Goal: Task Accomplishment & Management: Manage account settings

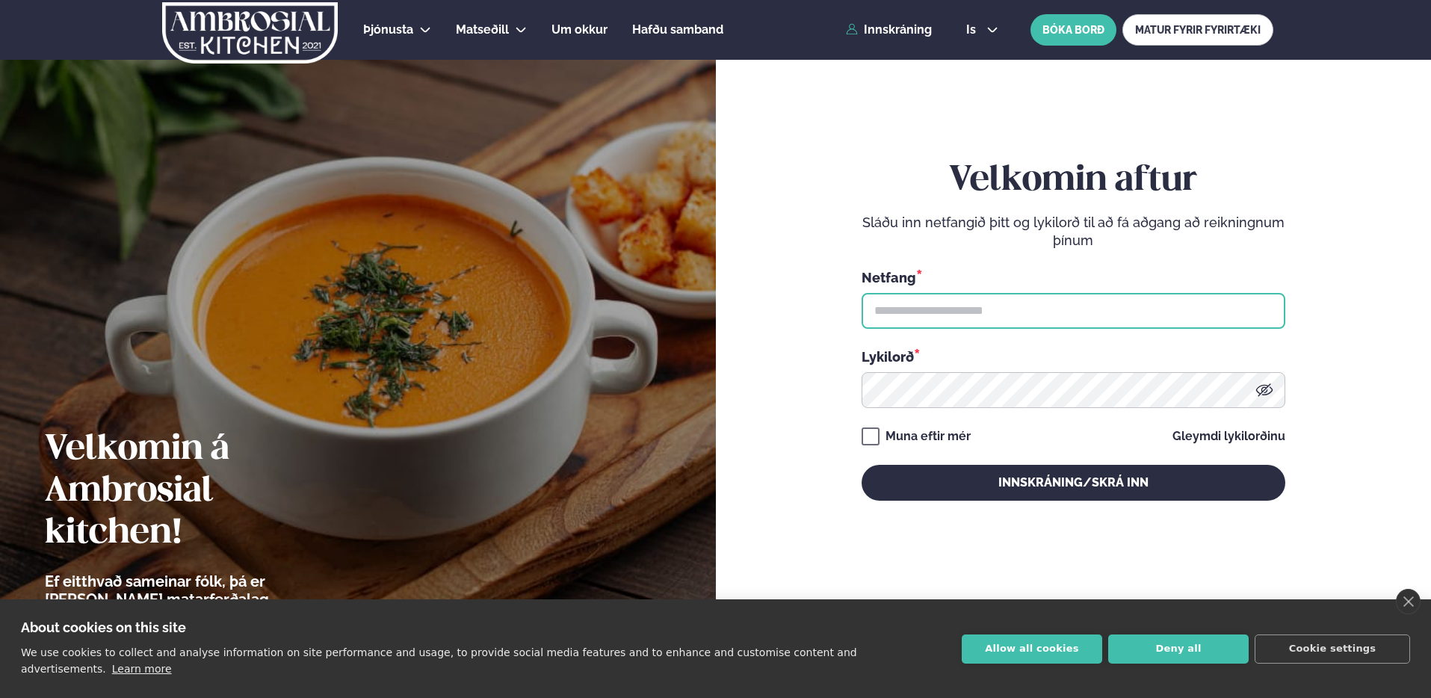
click at [894, 306] on input "text" at bounding box center [1073, 311] width 424 height 36
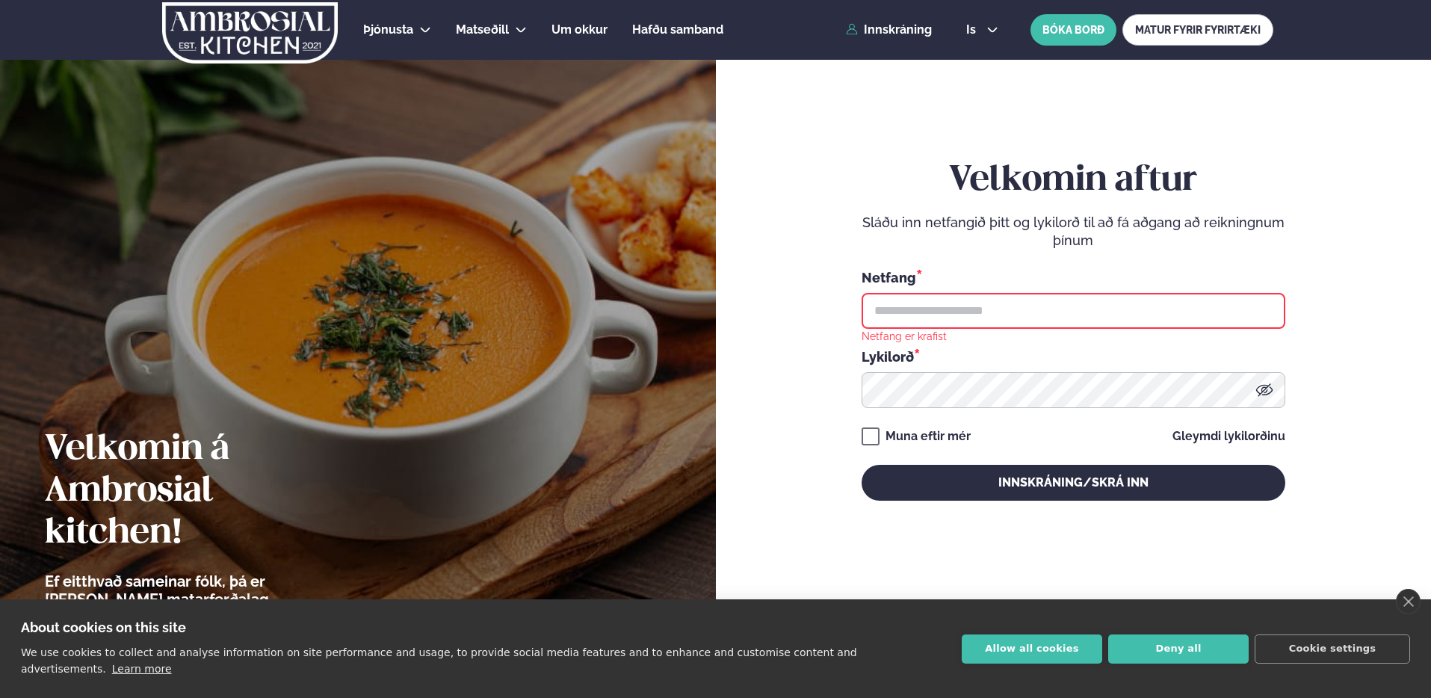
type input "**********"
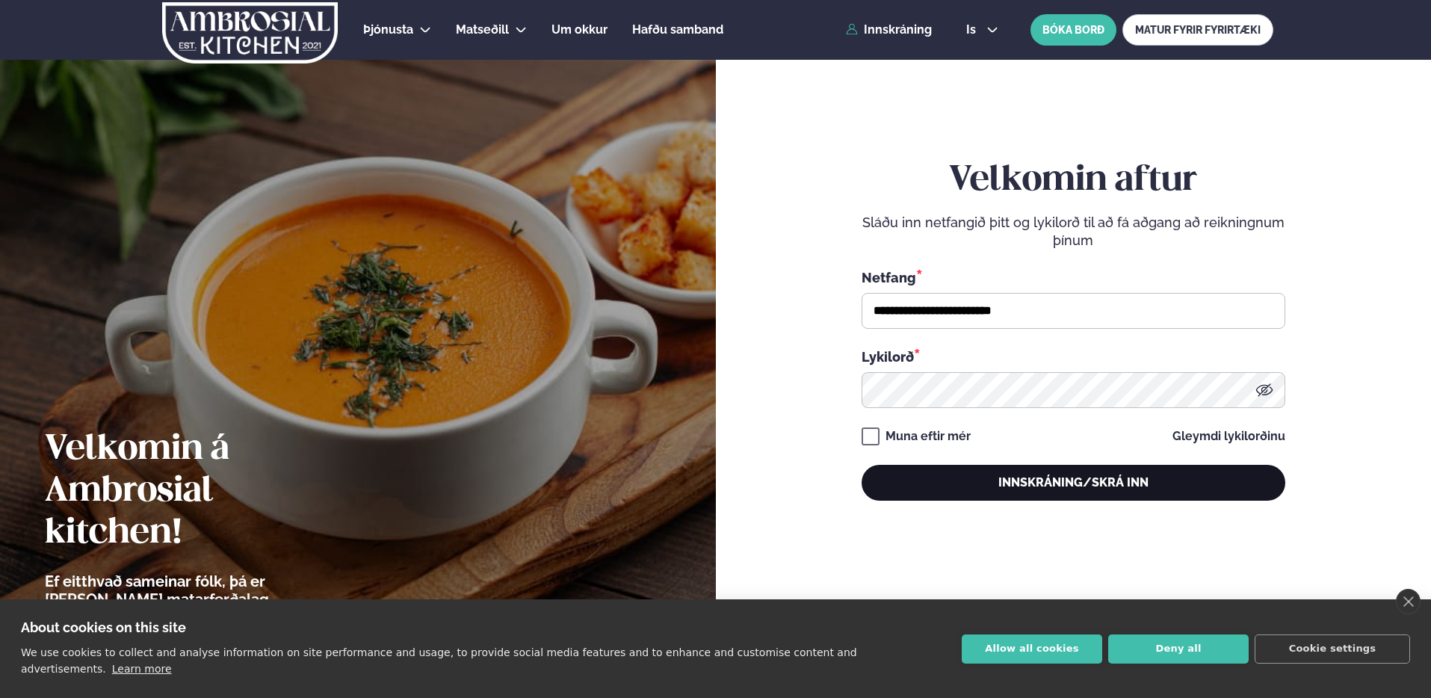
click at [1062, 476] on button "Innskráning/Skrá inn" at bounding box center [1073, 483] width 424 height 36
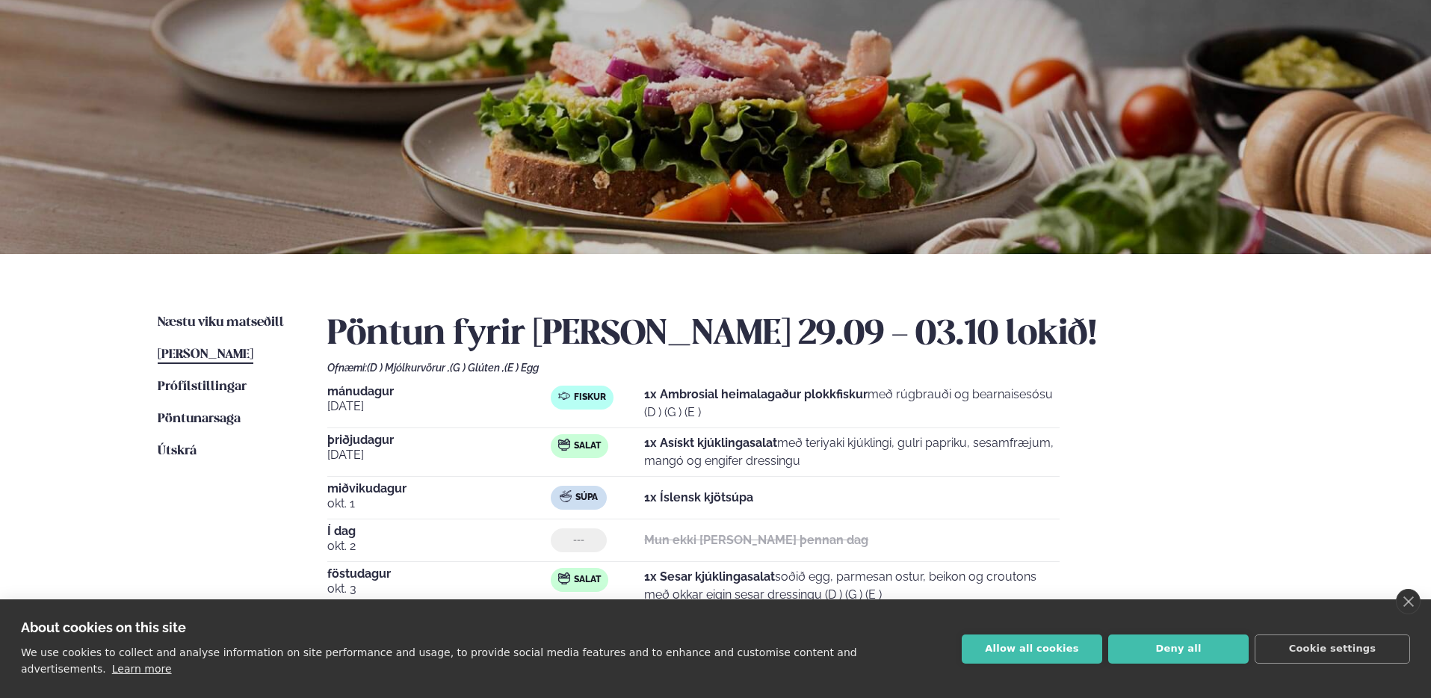
scroll to position [111, 0]
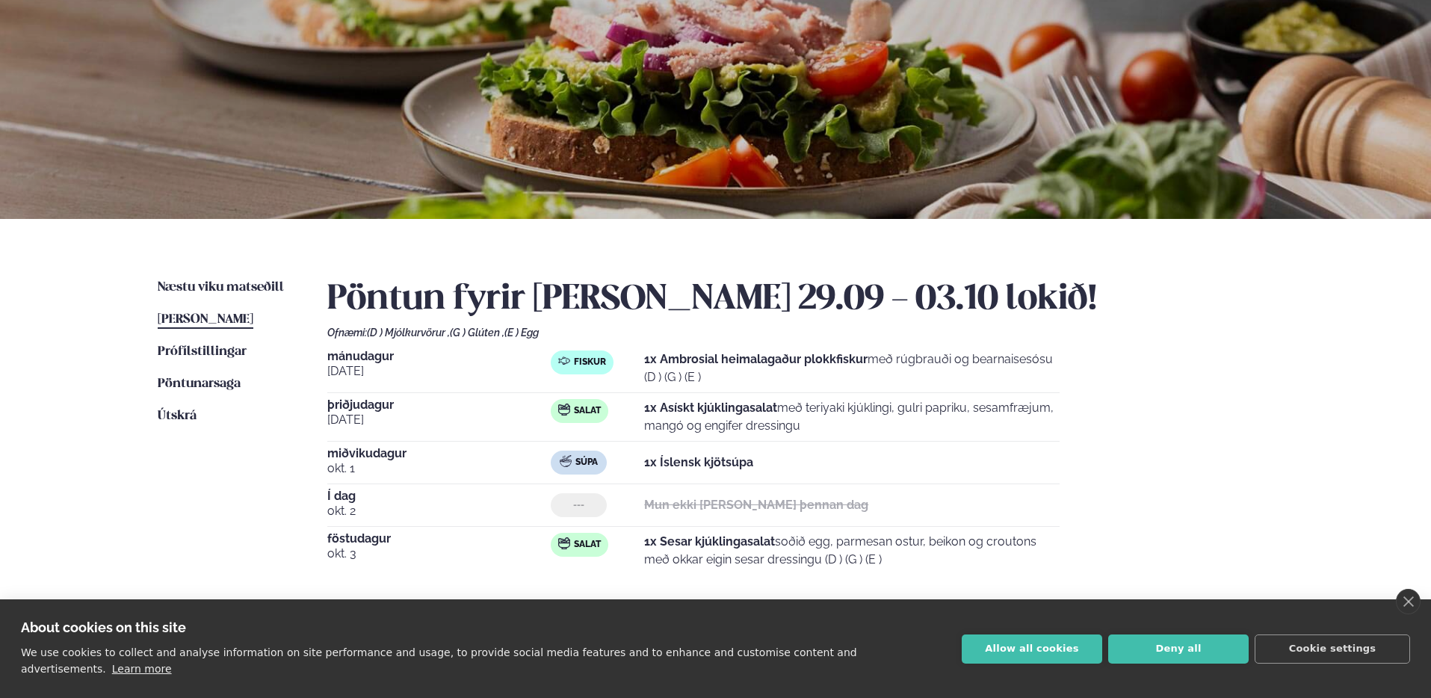
drag, startPoint x: 623, startPoint y: 501, endPoint x: 804, endPoint y: 494, distance: 181.0
click at [803, 493] on div "--- Mun ekki [PERSON_NAME] þennan dag" at bounding box center [805, 505] width 509 height 24
click at [804, 494] on div "--- Mun ekki [PERSON_NAME] þennan dag" at bounding box center [805, 505] width 509 height 24
click at [208, 283] on span "Næstu viku matseðill" at bounding box center [221, 287] width 126 height 13
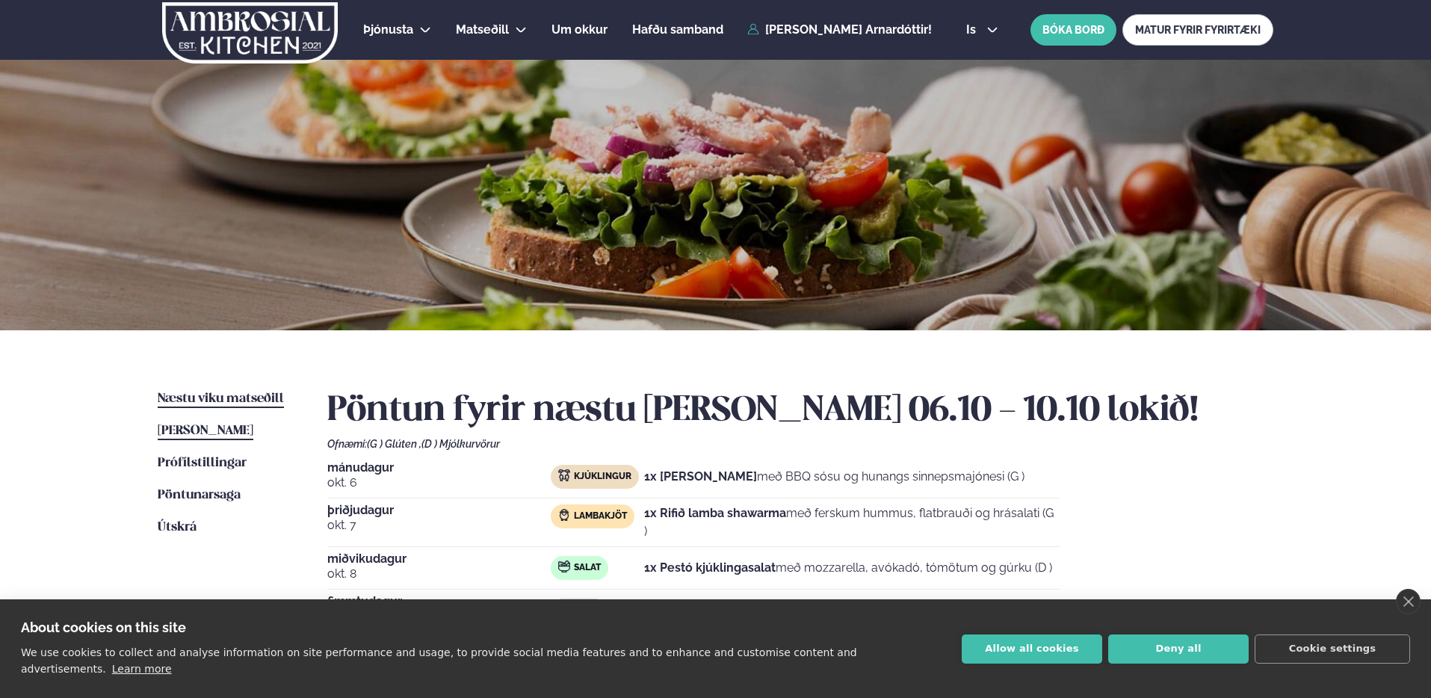
click at [222, 431] on span "[PERSON_NAME]" at bounding box center [206, 430] width 96 height 13
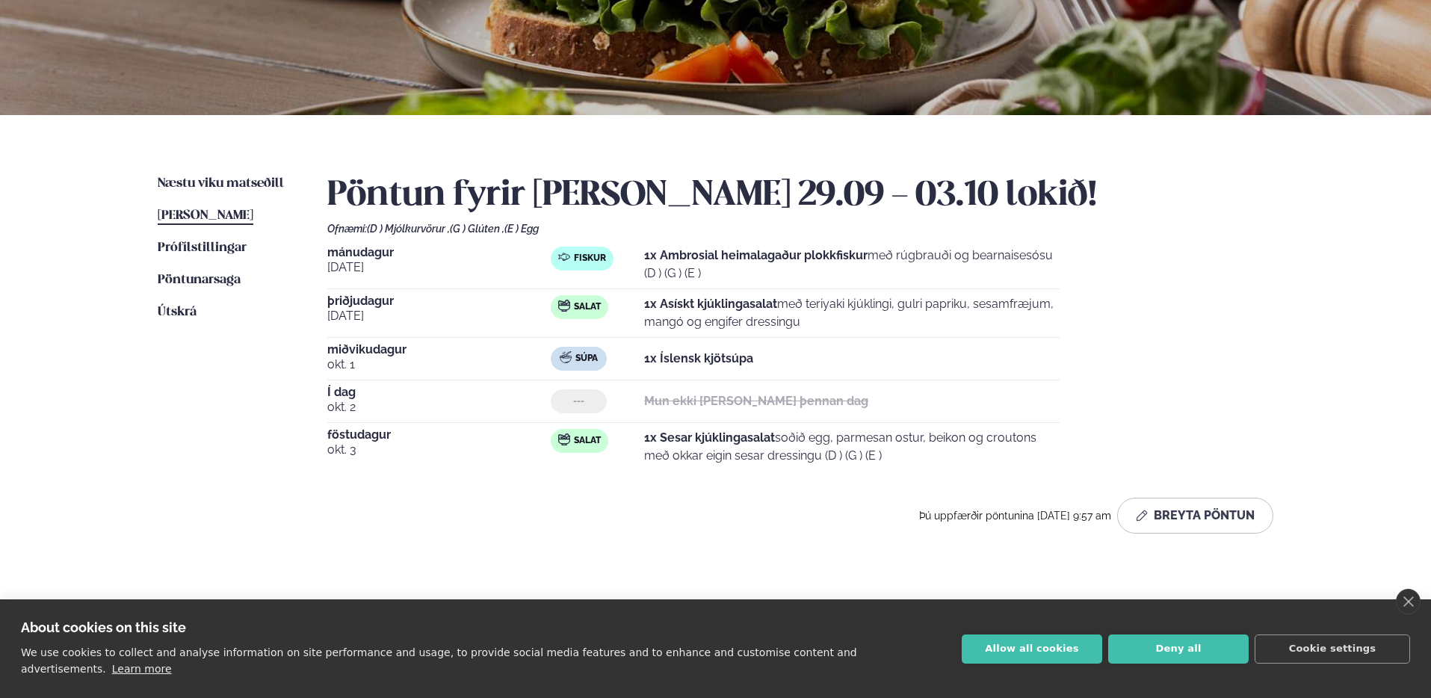
scroll to position [292, 0]
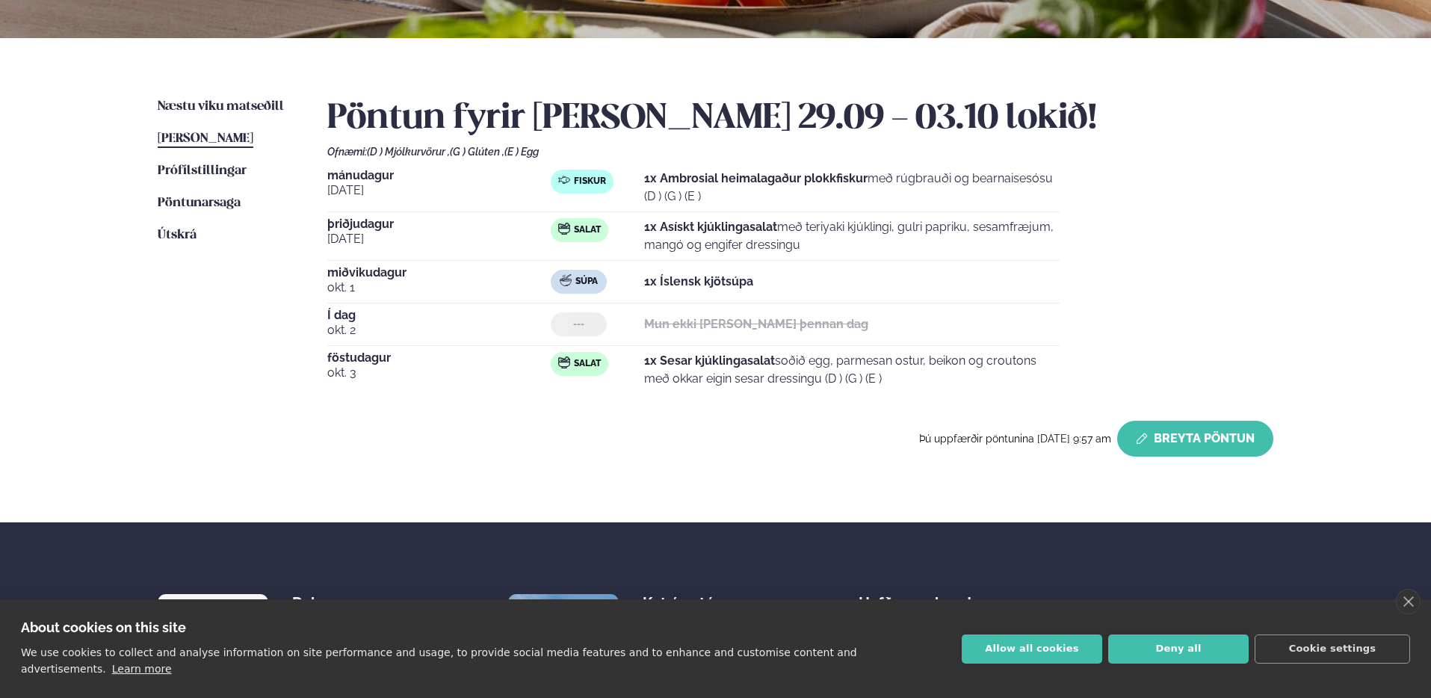
click at [1167, 427] on button "Breyta Pöntun" at bounding box center [1195, 439] width 156 height 36
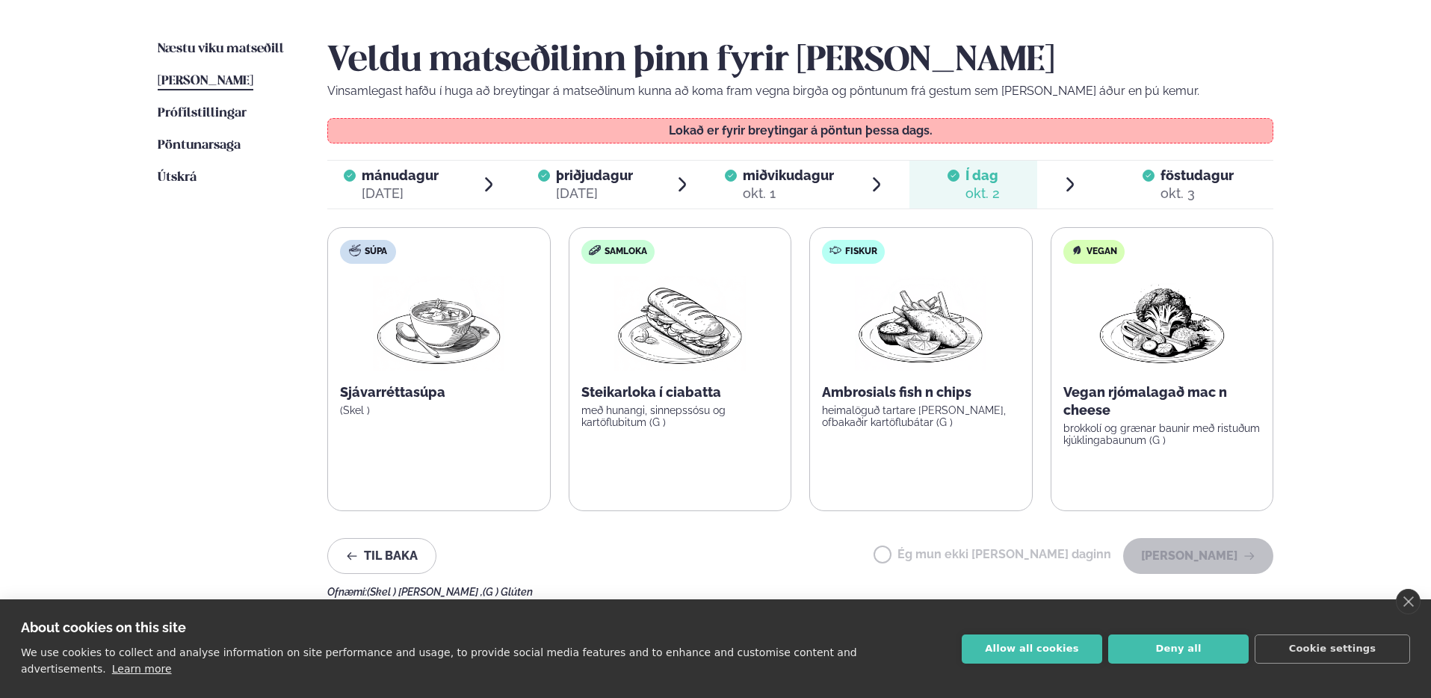
scroll to position [0, 0]
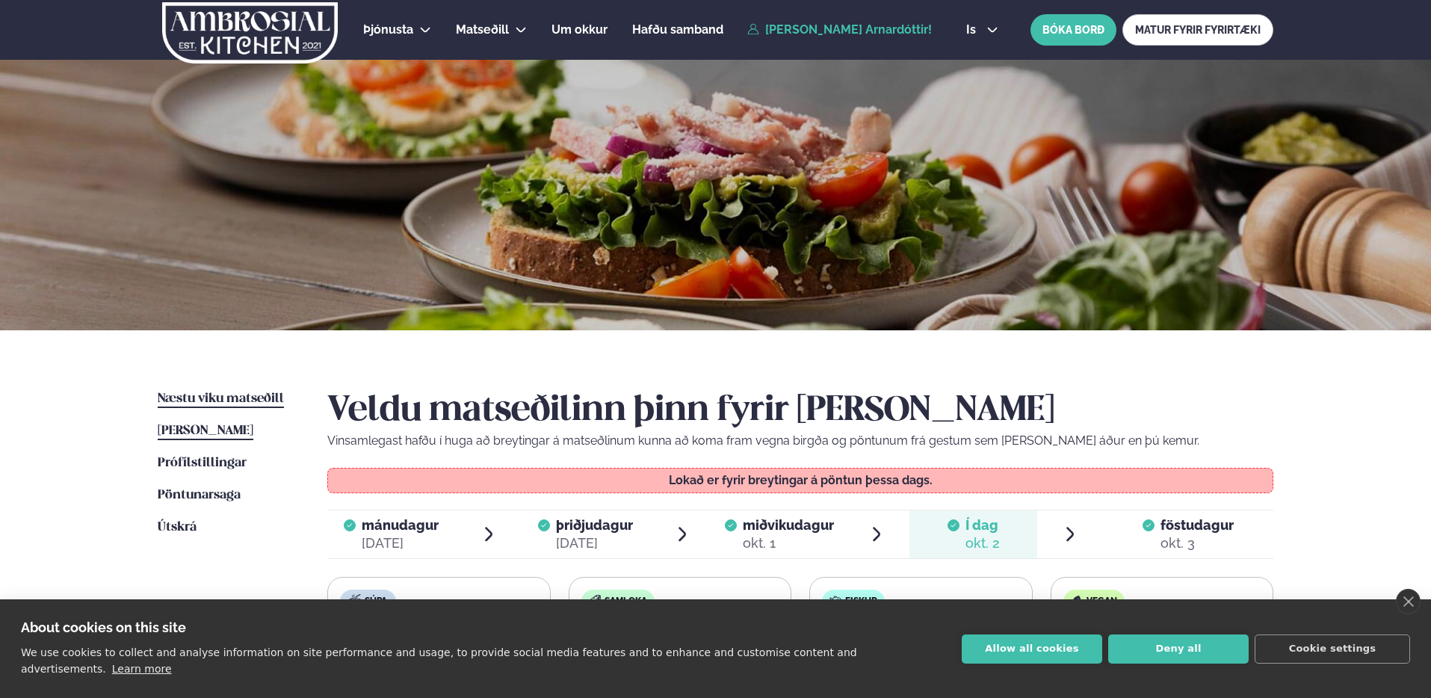
click at [199, 396] on span "Næstu viku matseðill" at bounding box center [221, 398] width 126 height 13
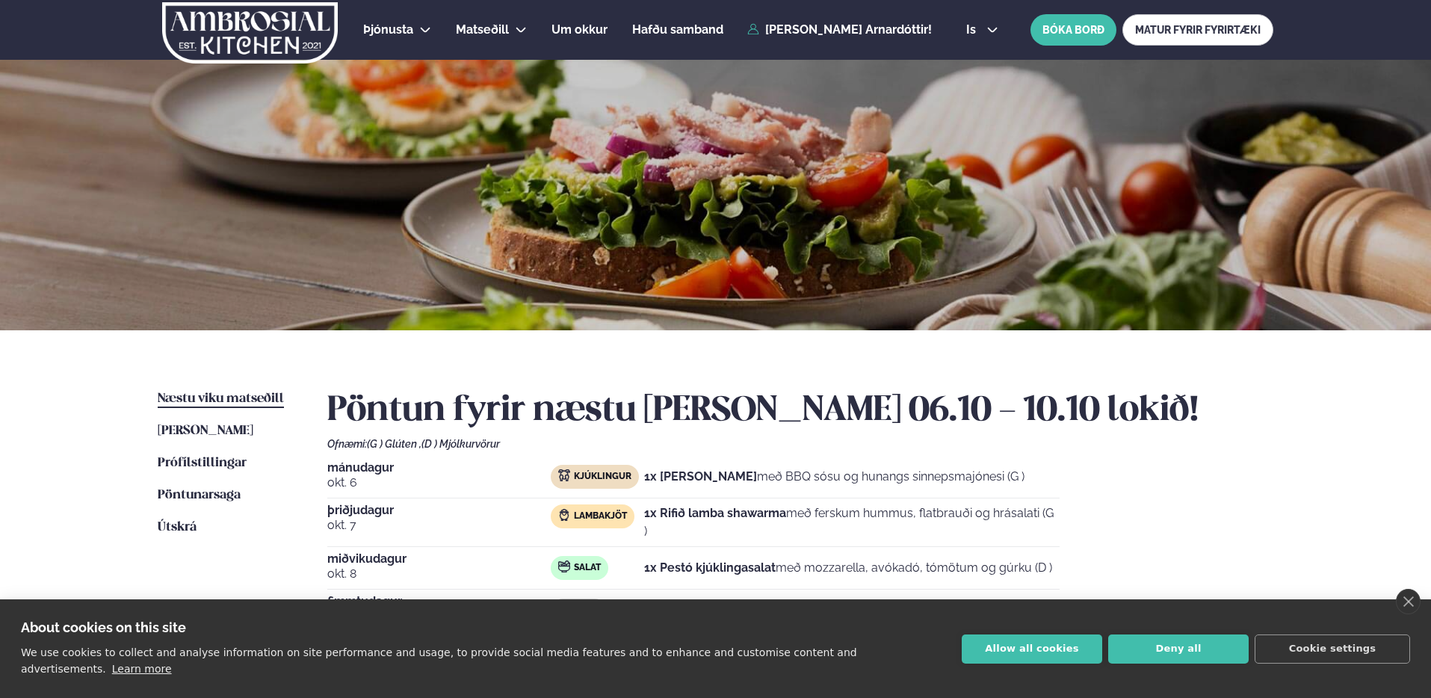
scroll to position [252, 0]
